Goal: Task Accomplishment & Management: Use online tool/utility

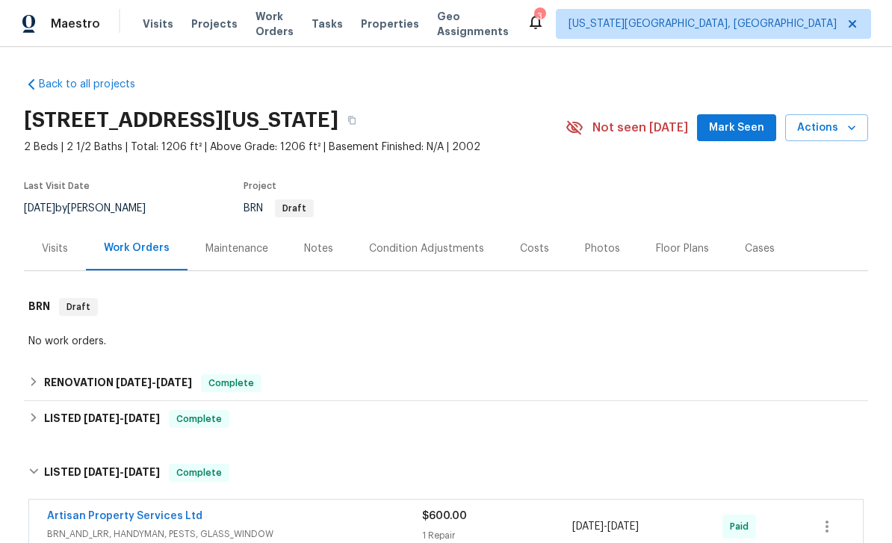
click at [208, 28] on span "Projects" at bounding box center [214, 23] width 46 height 15
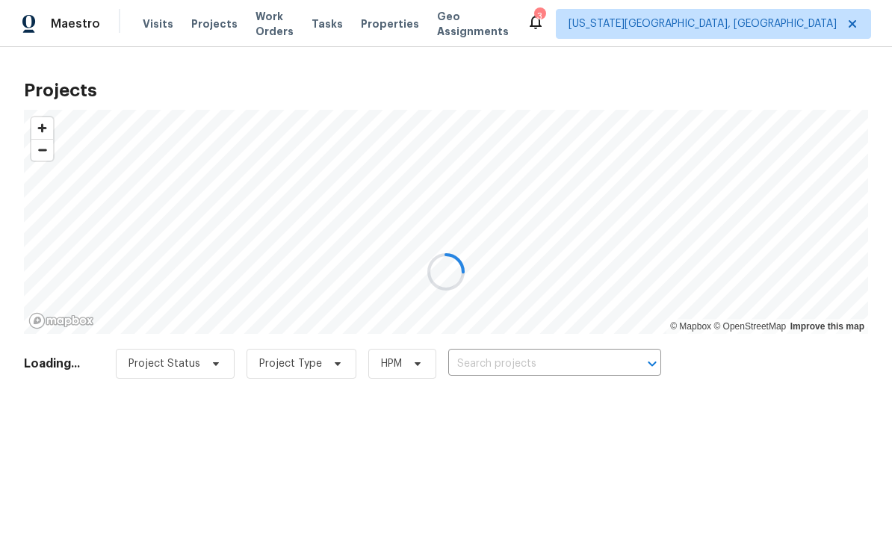
click at [276, 31] on div at bounding box center [446, 271] width 892 height 543
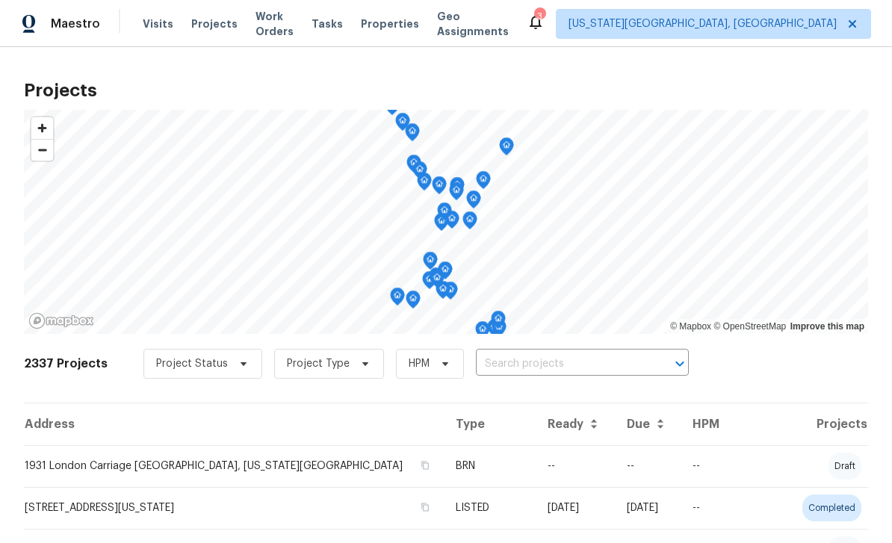
click at [255, 21] on span "Work Orders" at bounding box center [274, 24] width 38 height 30
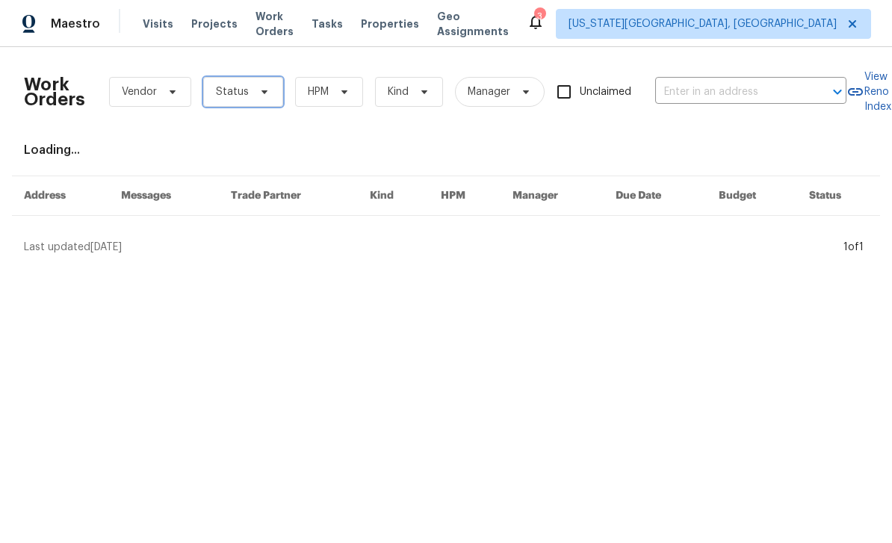
click at [258, 94] on icon at bounding box center [264, 92] width 12 height 12
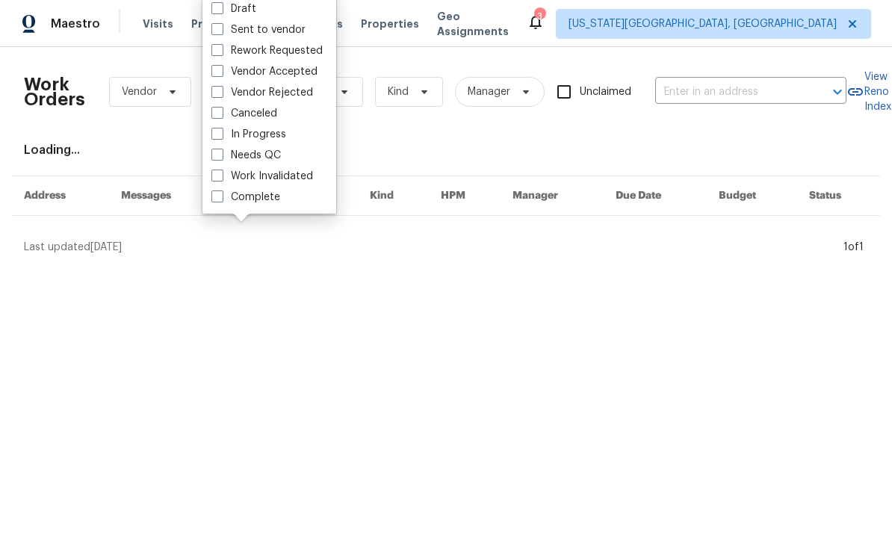
click at [226, 158] on label "Needs QC" at bounding box center [245, 155] width 69 height 15
click at [221, 158] on input "Needs QC" at bounding box center [216, 153] width 10 height 10
checkbox input "true"
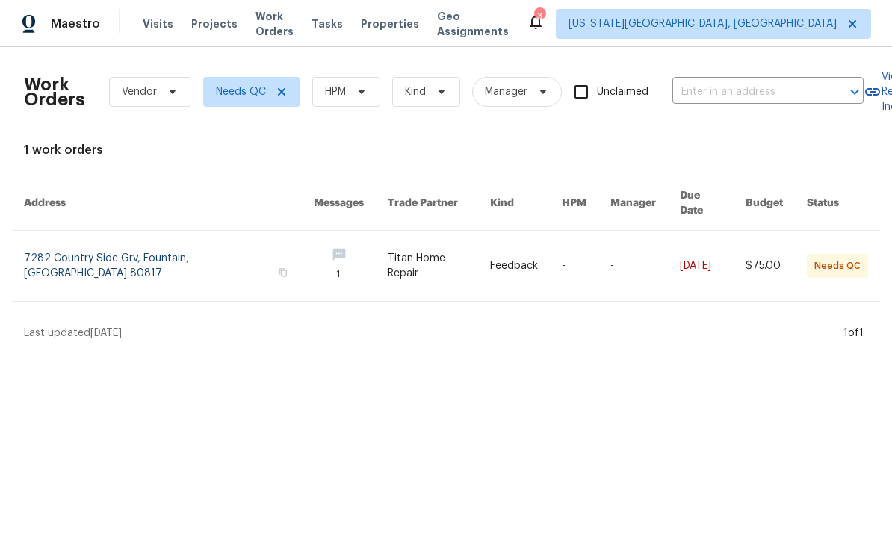
click at [117, 258] on link at bounding box center [169, 266] width 290 height 70
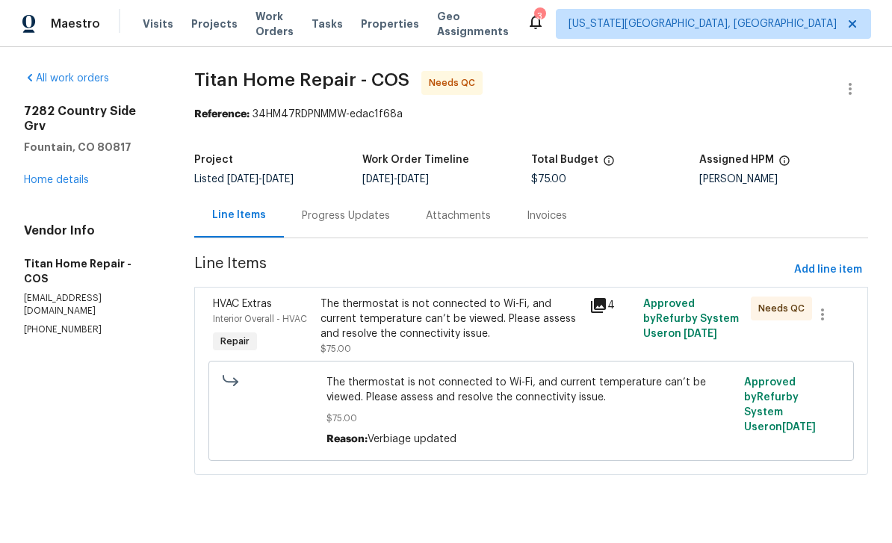
click at [379, 218] on div "Progress Updates" at bounding box center [346, 215] width 88 height 15
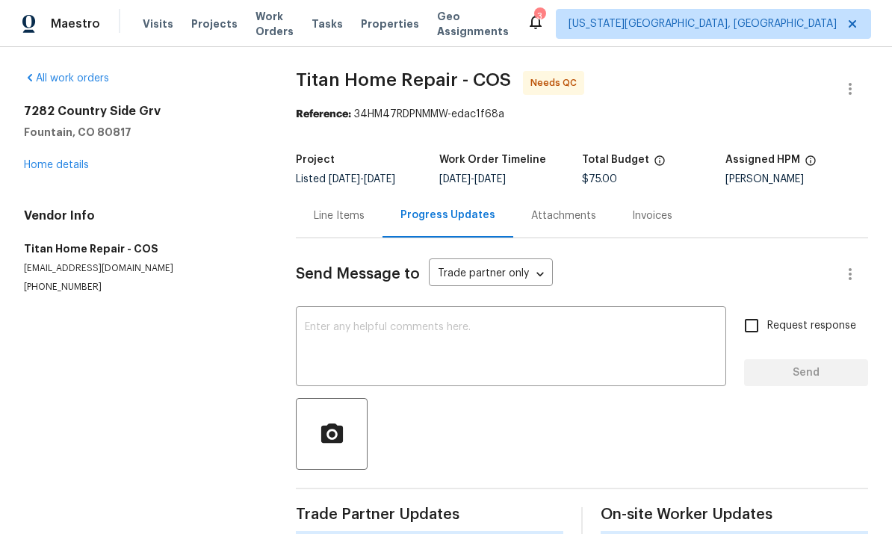
click at [450, 347] on textarea at bounding box center [511, 348] width 412 height 52
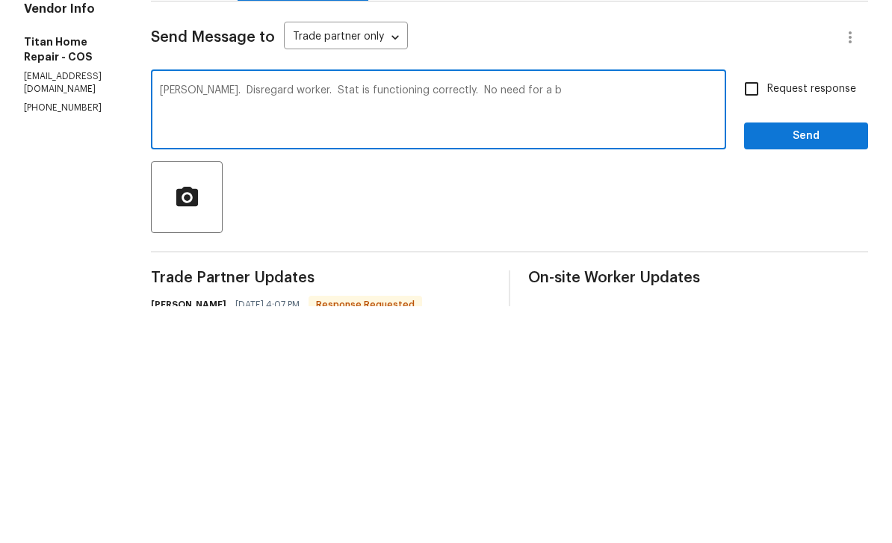
type textarea "Juan. Disregard worker. Stat is functioning correctly. No need for a"
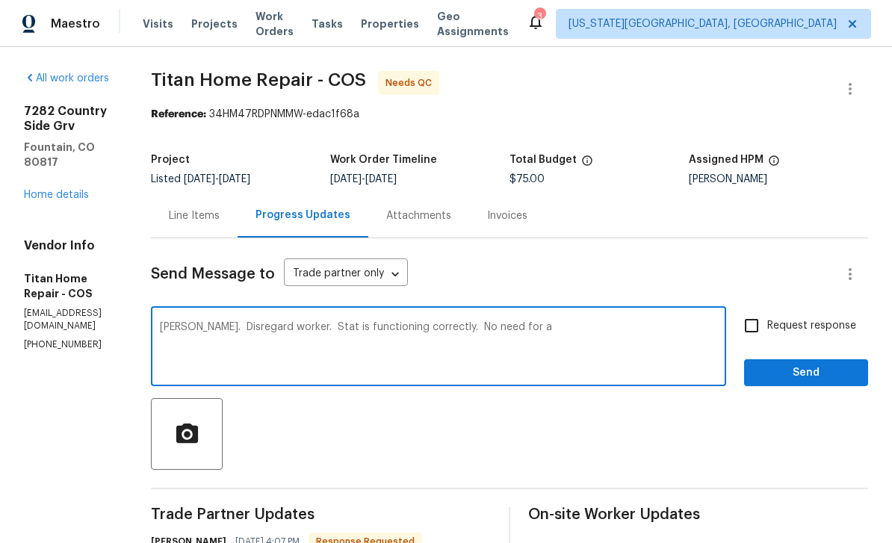
click at [75, 190] on link "Home details" at bounding box center [56, 195] width 65 height 10
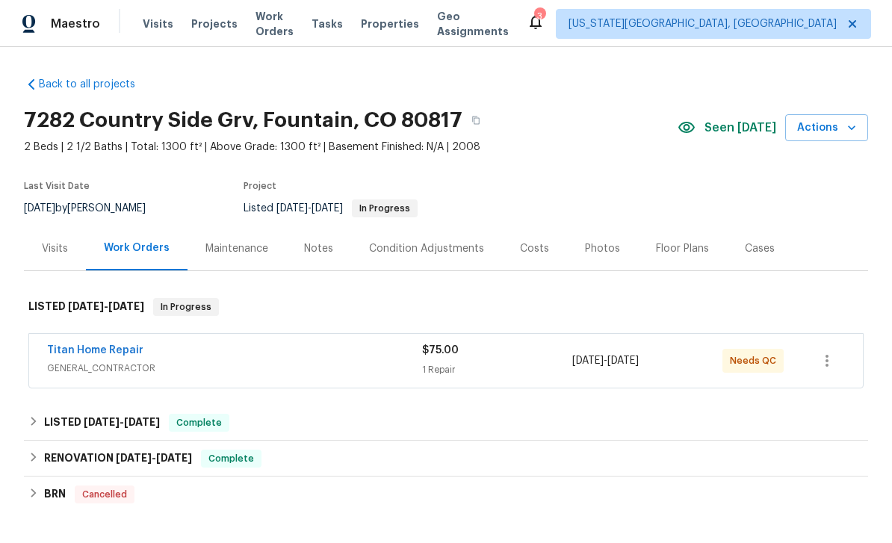
click at [326, 241] on div "Notes" at bounding box center [318, 248] width 29 height 15
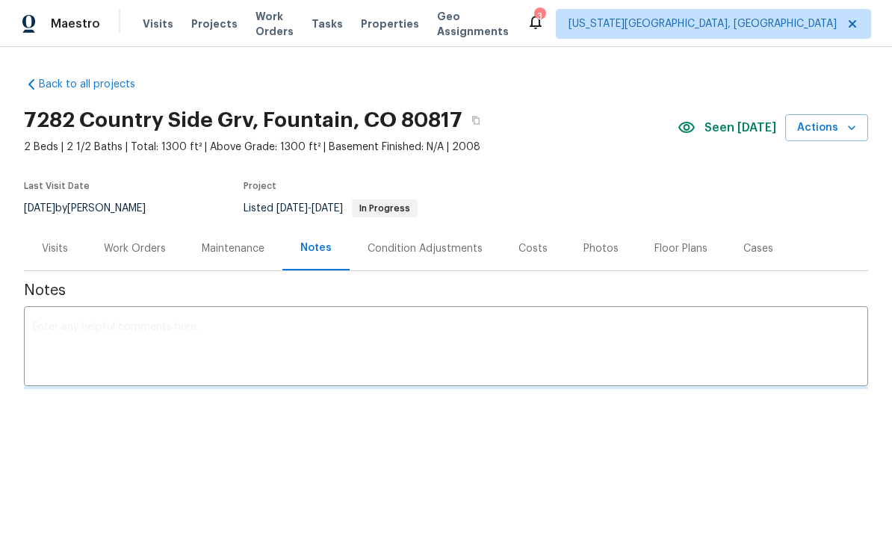
click at [252, 355] on textarea at bounding box center [446, 348] width 826 height 52
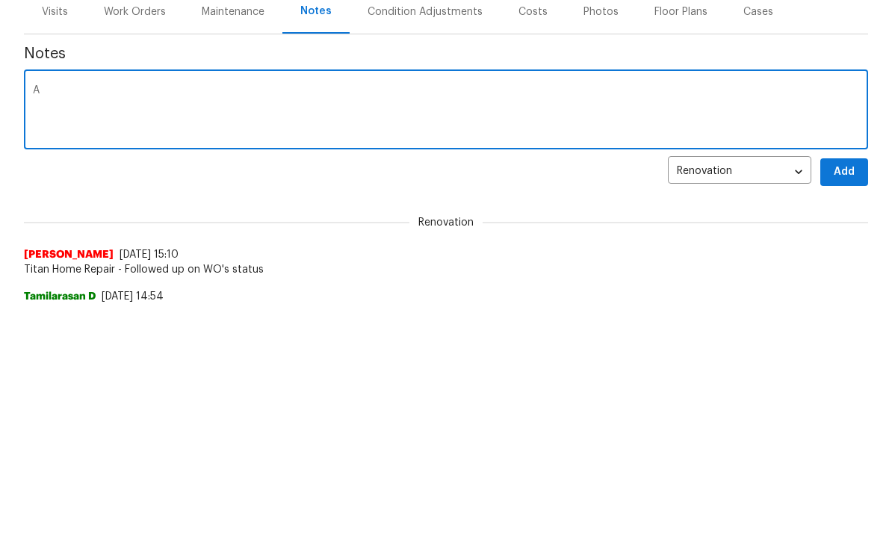
type textarea "A"
click at [270, 322] on textarea "We do not have WiFi in our homes. Please call PM for" at bounding box center [446, 348] width 826 height 52
click at [429, 310] on div "We do not have WiFi in our homes. Please reach out to HPM for x ​" at bounding box center [446, 348] width 844 height 76
click at [450, 322] on textarea "We do not have WiFi in our homes. Please reach out to HPM for" at bounding box center [446, 348] width 826 height 52
type textarea "We do not have WiFi in our homes. Please reach out to HPM for issues like this.…"
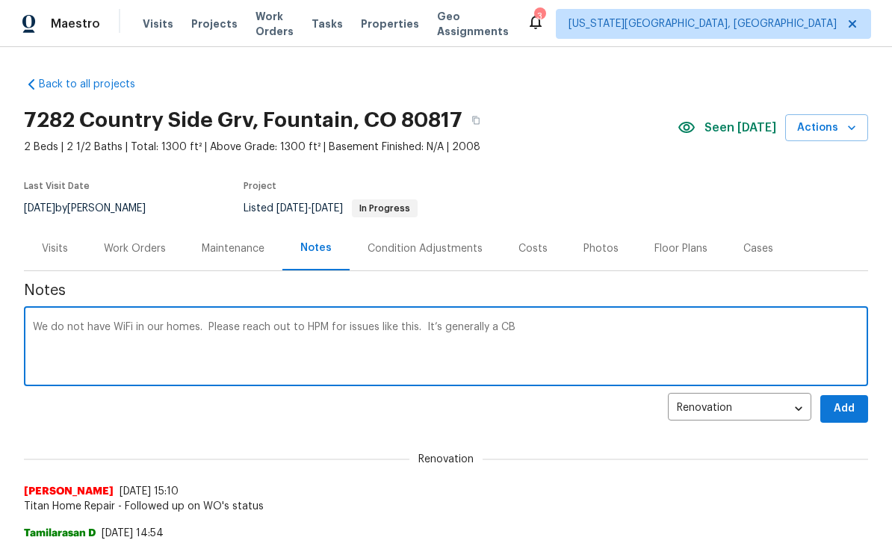
click at [342, 29] on div "Tasks" at bounding box center [327, 24] width 31 height 16
